Goal: Task Accomplishment & Management: Manage account settings

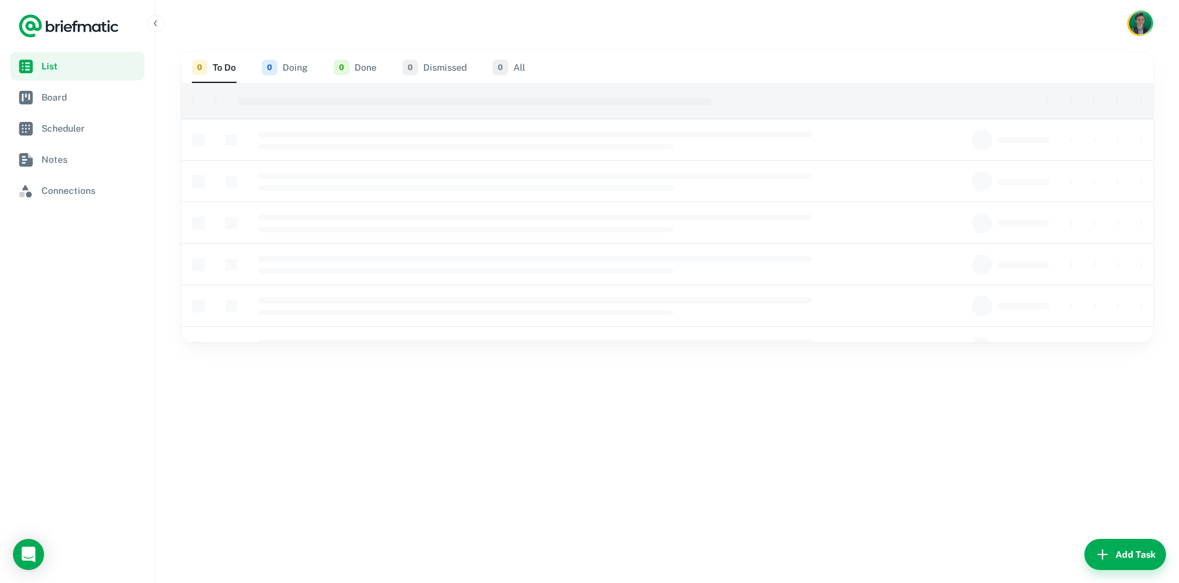
click at [208, 10] on div at bounding box center [668, 23] width 1024 height 47
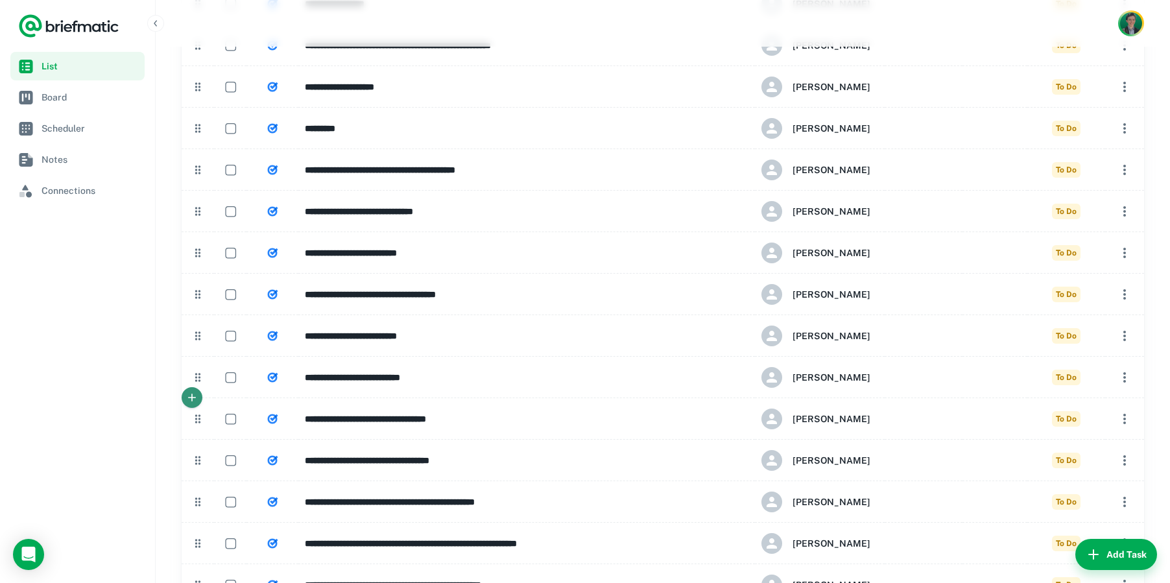
scroll to position [720, 0]
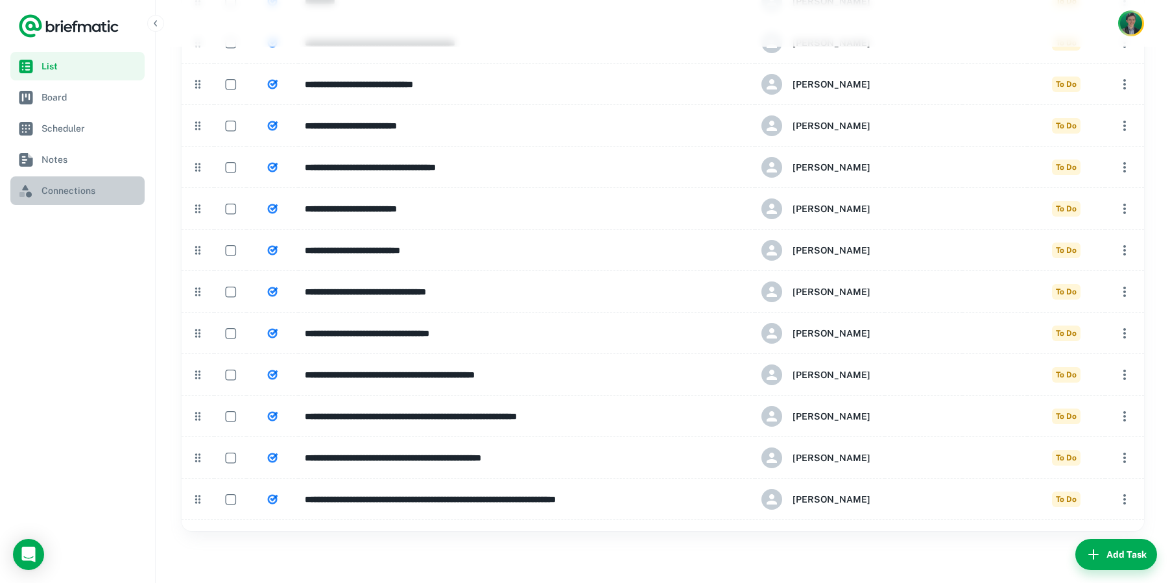
click at [78, 190] on span "Connections" at bounding box center [90, 190] width 98 height 14
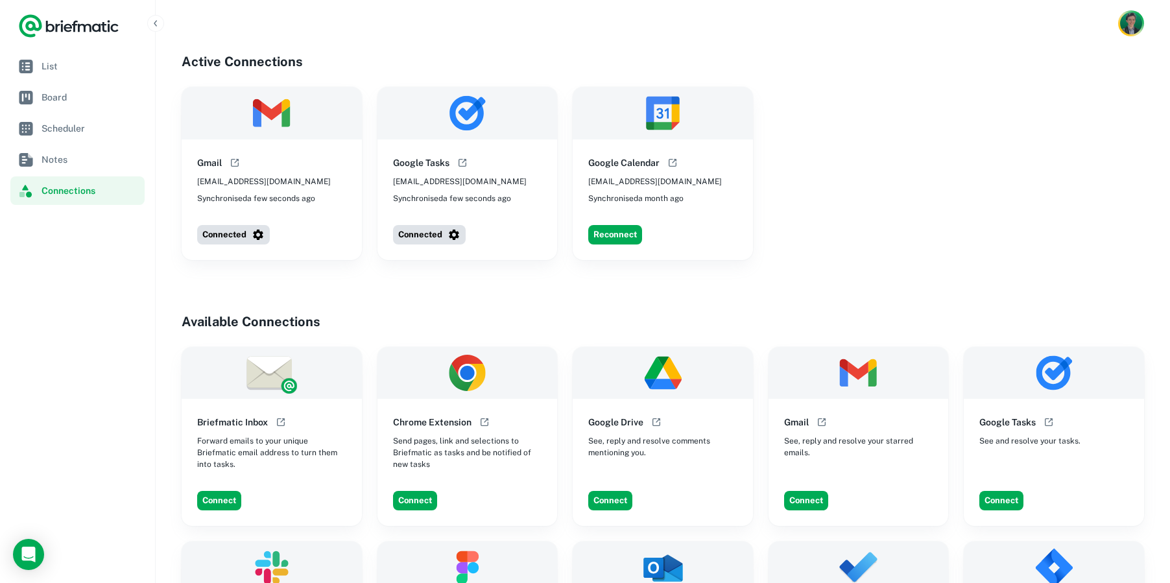
click at [241, 182] on span "[EMAIL_ADDRESS][DOMAIN_NAME]" at bounding box center [264, 182] width 134 height 12
click at [262, 231] on icon "button" at bounding box center [258, 234] width 13 height 13
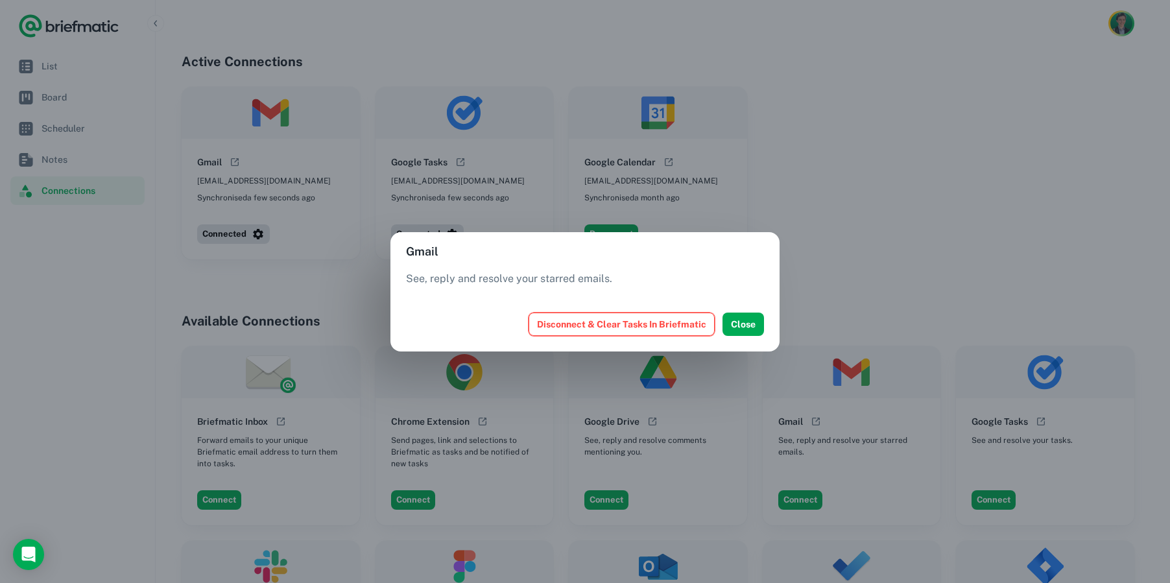
click at [603, 321] on button "Disconnect & Clear Tasks In Briefmatic" at bounding box center [621, 324] width 186 height 23
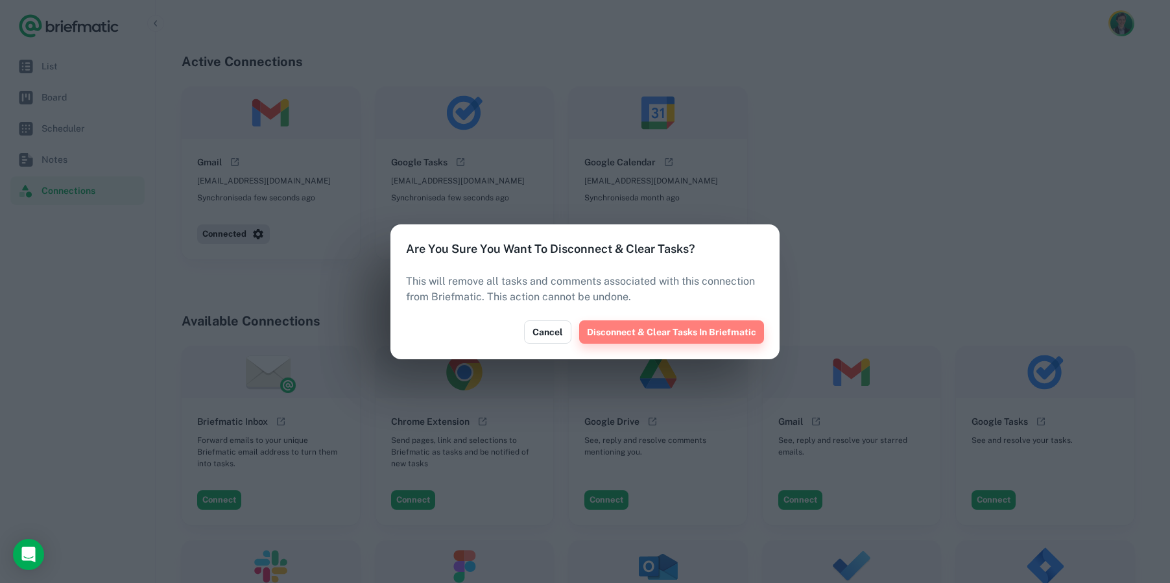
click at [671, 340] on button "Disconnect & Clear Tasks In Briefmatic" at bounding box center [671, 331] width 185 height 23
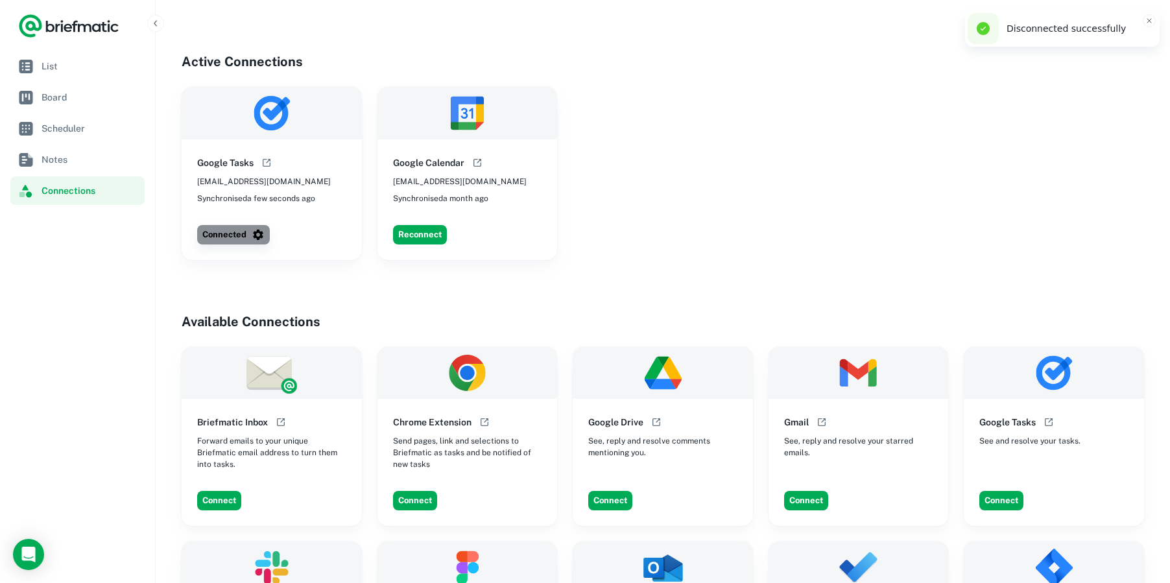
click at [233, 241] on button "Connected" at bounding box center [233, 234] width 73 height 19
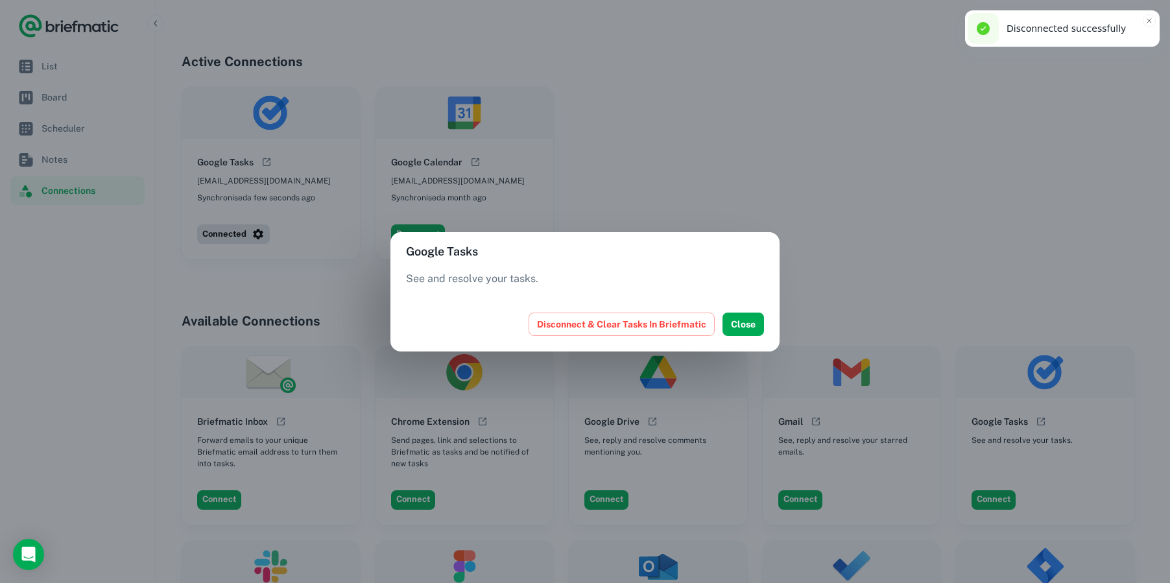
click at [665, 337] on div "Disconnect & Clear Tasks In Briefmatic Close" at bounding box center [584, 324] width 389 height 54
click at [657, 329] on button "Disconnect & Clear Tasks In Briefmatic" at bounding box center [621, 324] width 186 height 23
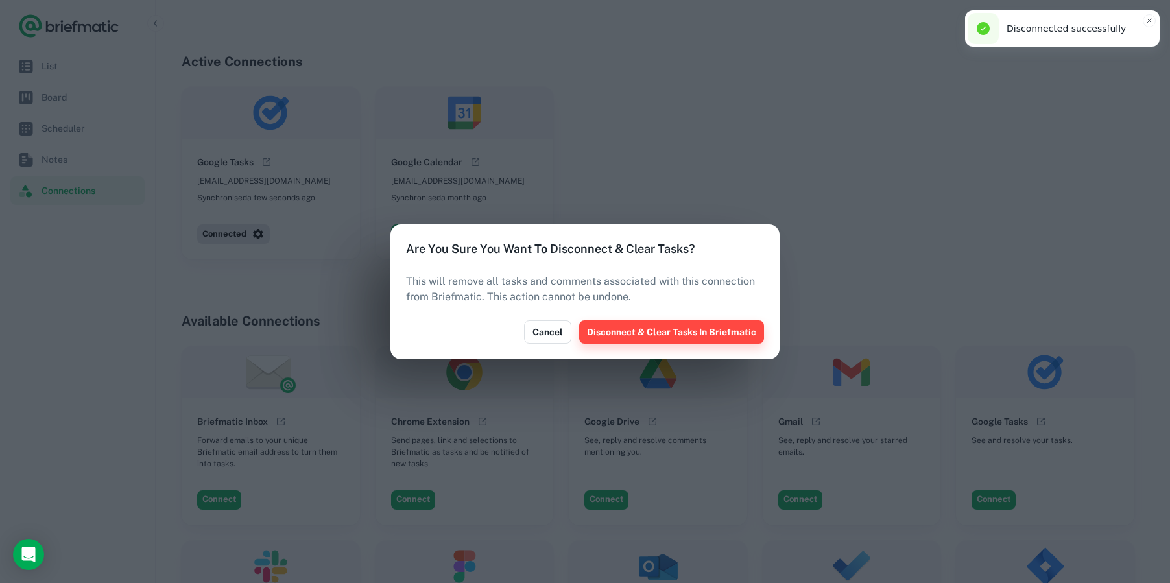
click at [681, 331] on button "Disconnect & Clear Tasks In Briefmatic" at bounding box center [671, 331] width 185 height 23
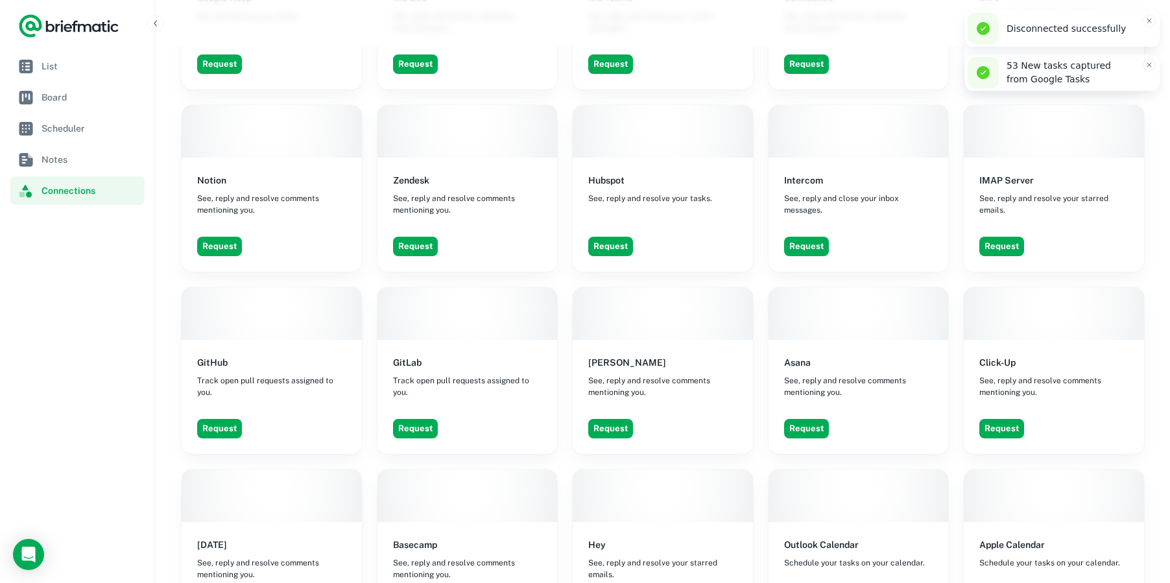
scroll to position [1135, 0]
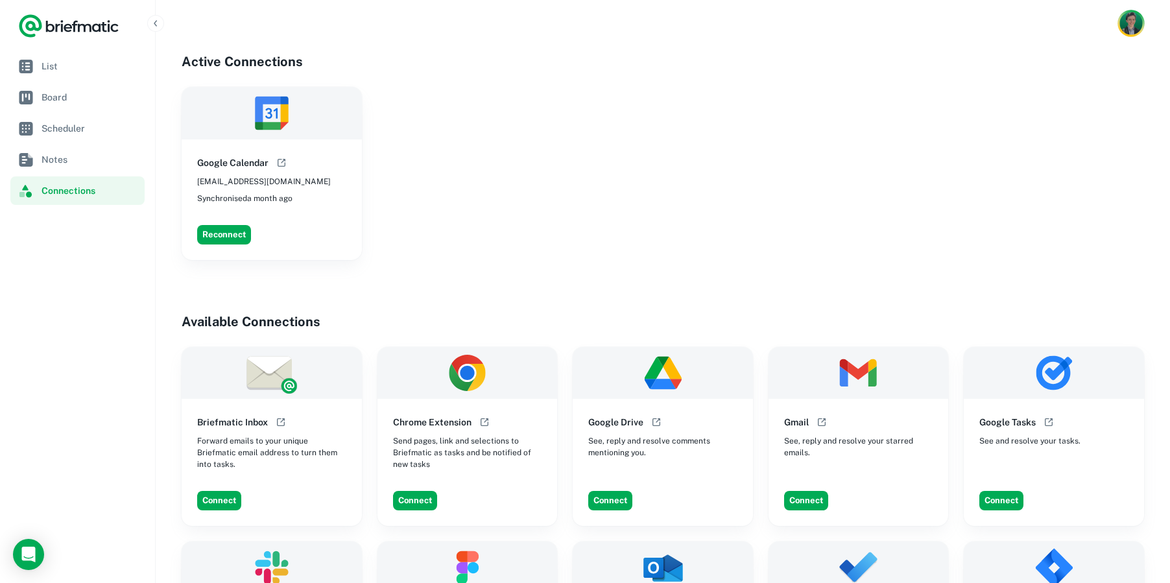
click at [1139, 27] on img "Account button" at bounding box center [1130, 23] width 23 height 23
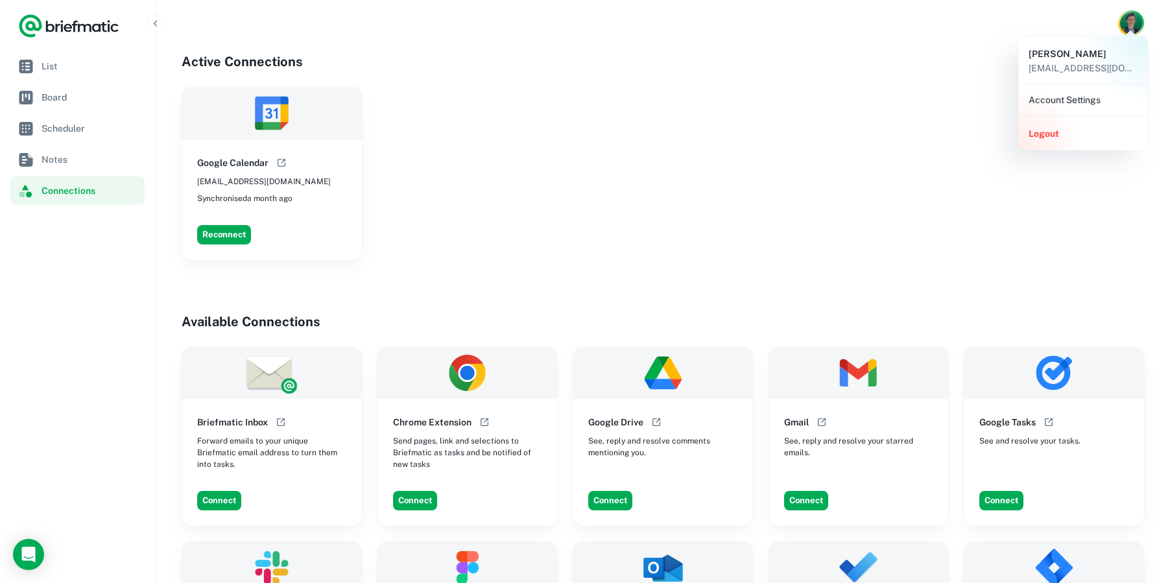
click at [1072, 101] on li "Account Settings" at bounding box center [1082, 100] width 119 height 22
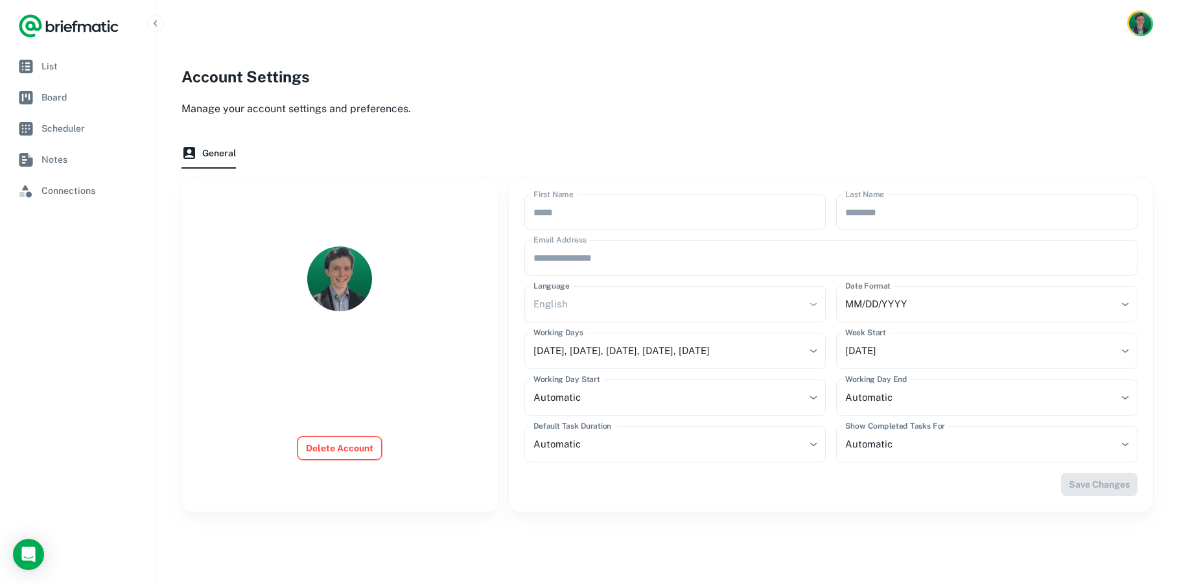
click at [342, 447] on button "Delete Account" at bounding box center [340, 447] width 84 height 23
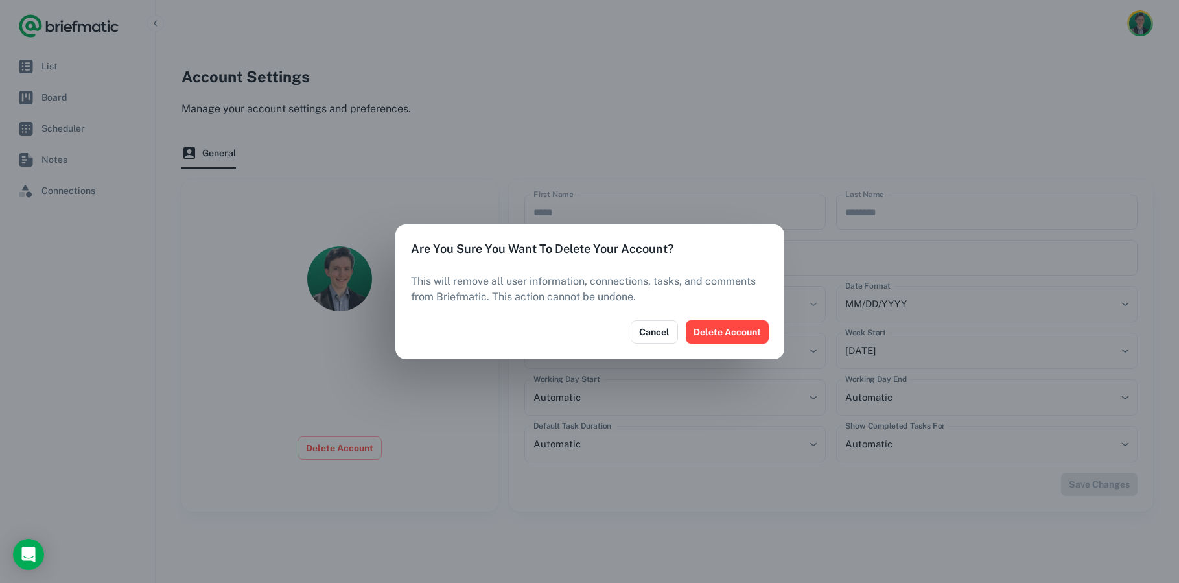
click at [770, 334] on div "Cancel Delete Account" at bounding box center [590, 332] width 389 height 54
click at [742, 335] on button "Delete Account" at bounding box center [727, 331] width 83 height 23
